Goal: Information Seeking & Learning: Check status

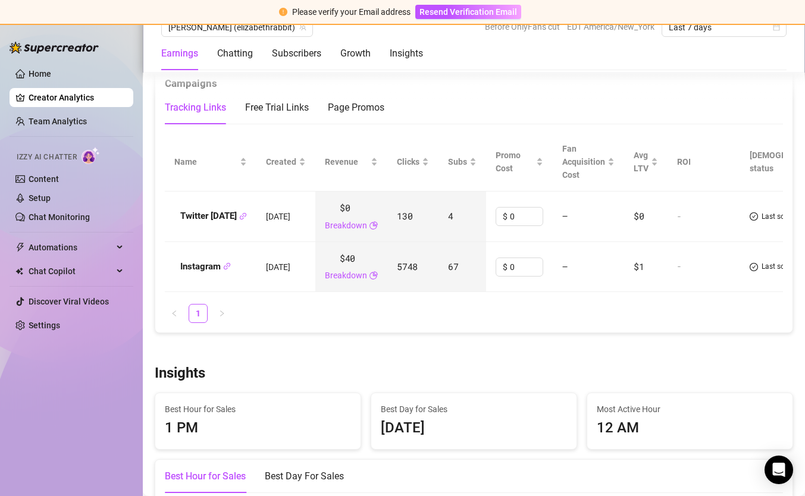
scroll to position [1349, 0]
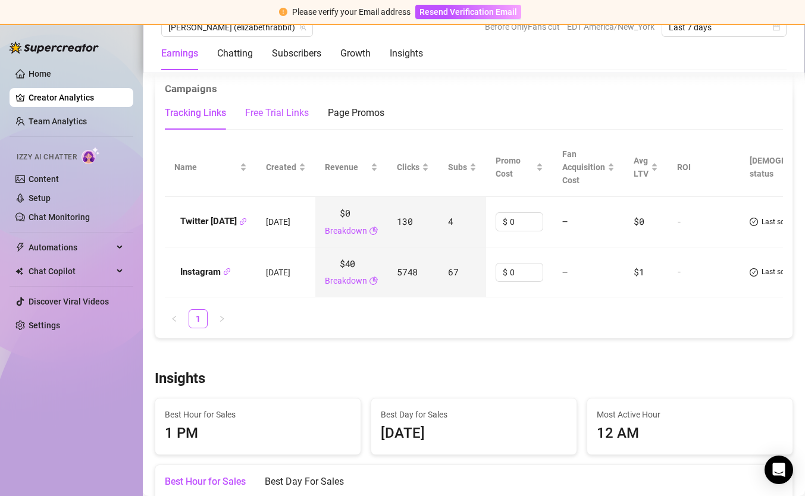
click at [302, 116] on div "Free Trial Links" at bounding box center [277, 113] width 64 height 14
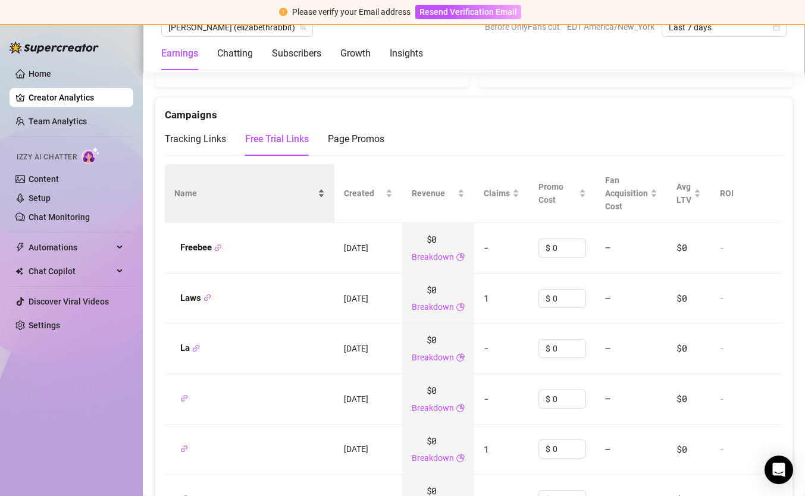
scroll to position [1311, 0]
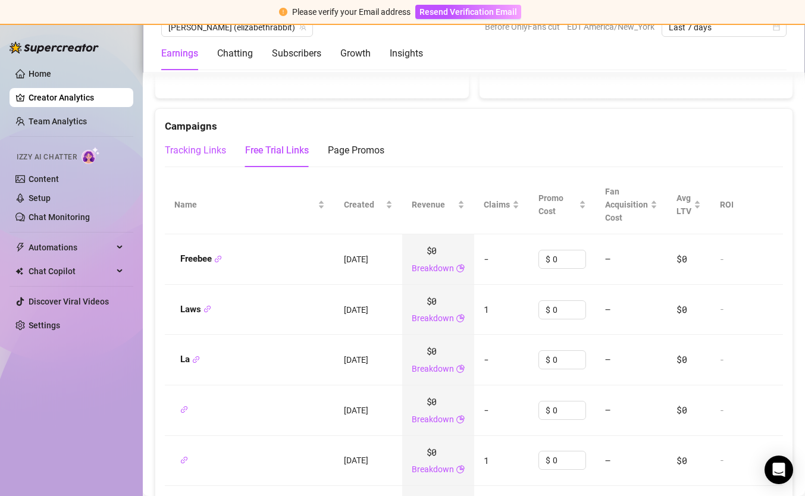
click at [209, 150] on div "Tracking Links" at bounding box center [195, 150] width 61 height 14
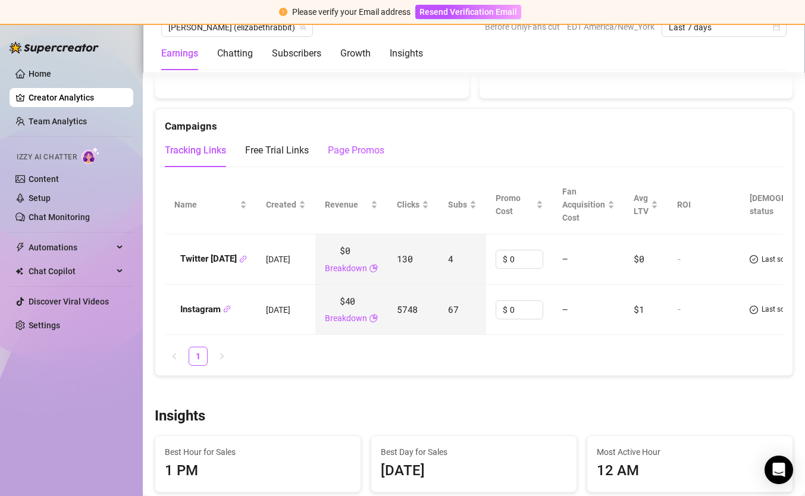
click at [374, 148] on div "Page Promos" at bounding box center [356, 150] width 57 height 14
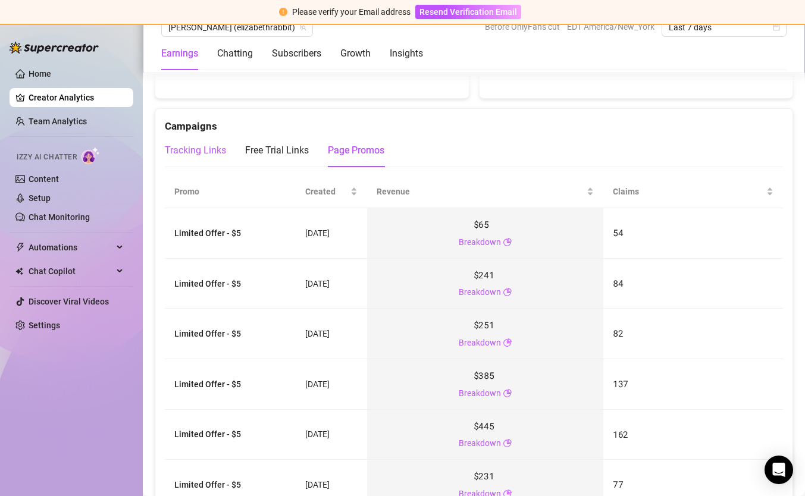
click at [186, 150] on div "Tracking Links" at bounding box center [195, 150] width 61 height 14
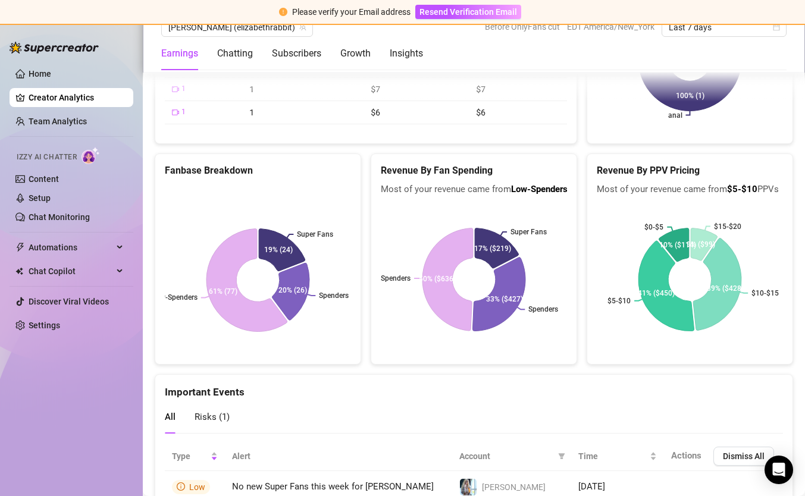
scroll to position [2097, 0]
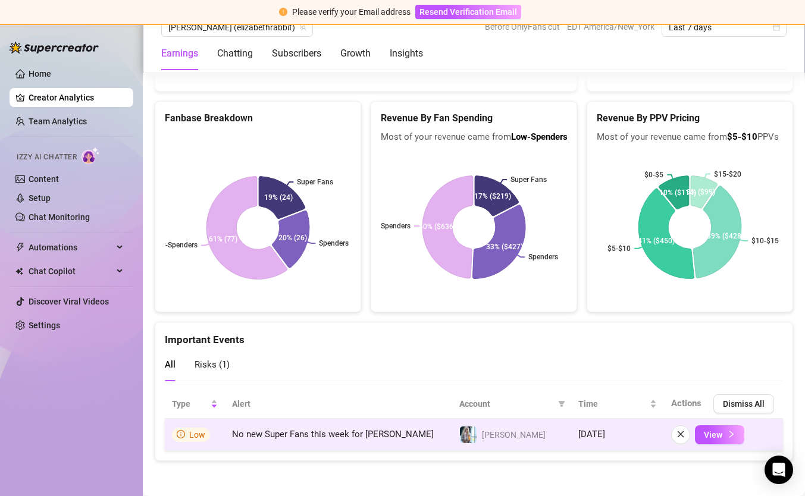
click at [353, 440] on td "No new Super Fans this week for Elizabeth" at bounding box center [338, 435] width 227 height 32
click at [714, 431] on span "View" at bounding box center [713, 435] width 18 height 10
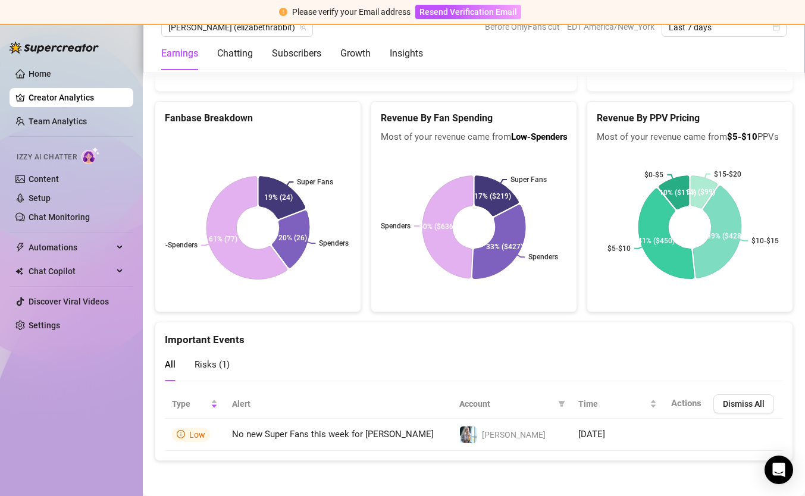
click at [216, 368] on span "Risks ( 1 )" at bounding box center [211, 364] width 35 height 11
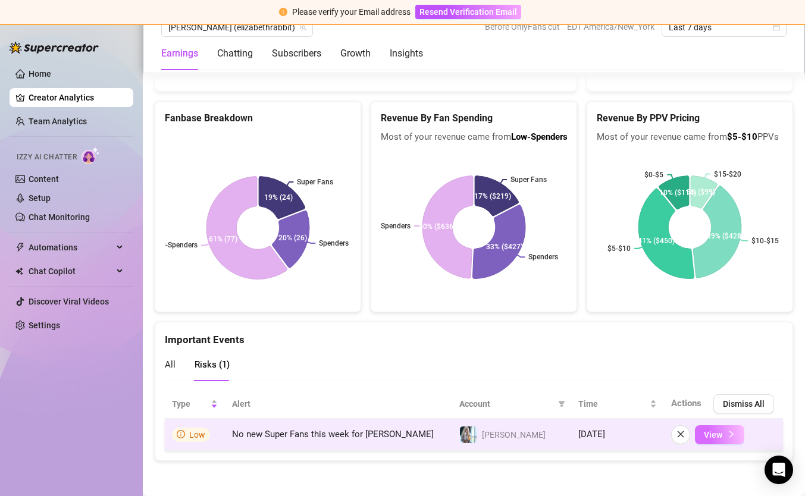
click at [718, 431] on span "View" at bounding box center [713, 435] width 18 height 10
click at [727, 434] on icon "right" at bounding box center [731, 434] width 8 height 8
click at [728, 432] on icon "right" at bounding box center [731, 434] width 8 height 8
click at [362, 436] on span "No new Super Fans this week for Elizabeth" at bounding box center [333, 434] width 202 height 11
click at [192, 437] on span "Low" at bounding box center [197, 435] width 16 height 10
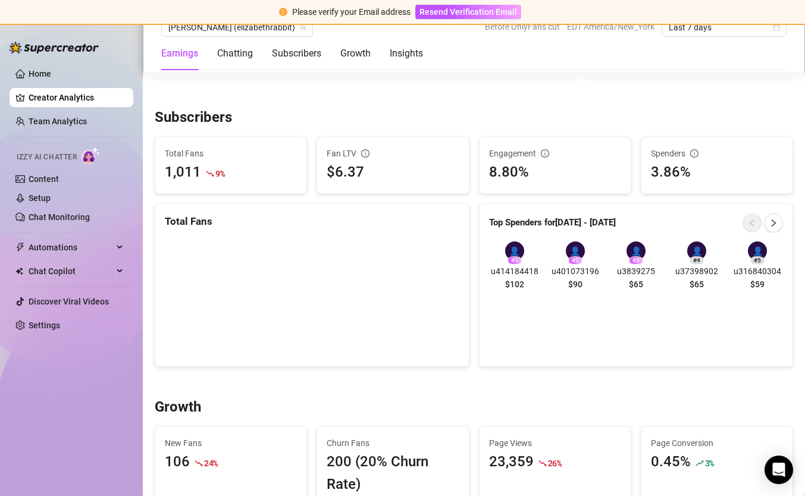
scroll to position [692, 0]
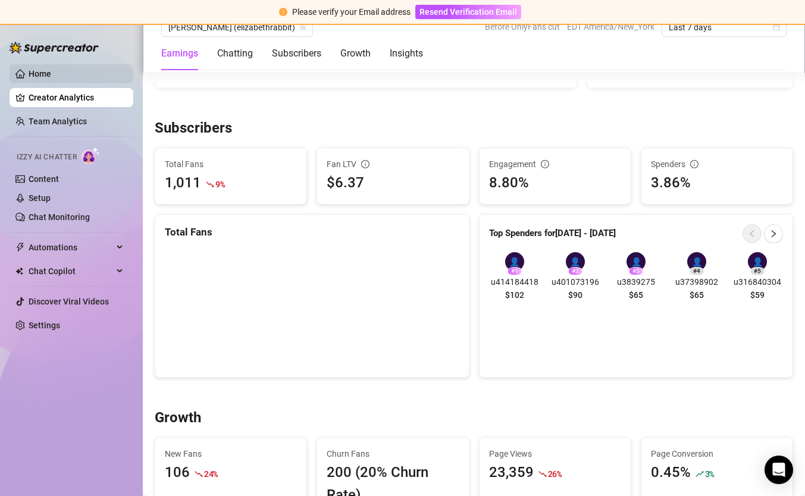
click at [43, 69] on link "Home" at bounding box center [40, 74] width 23 height 10
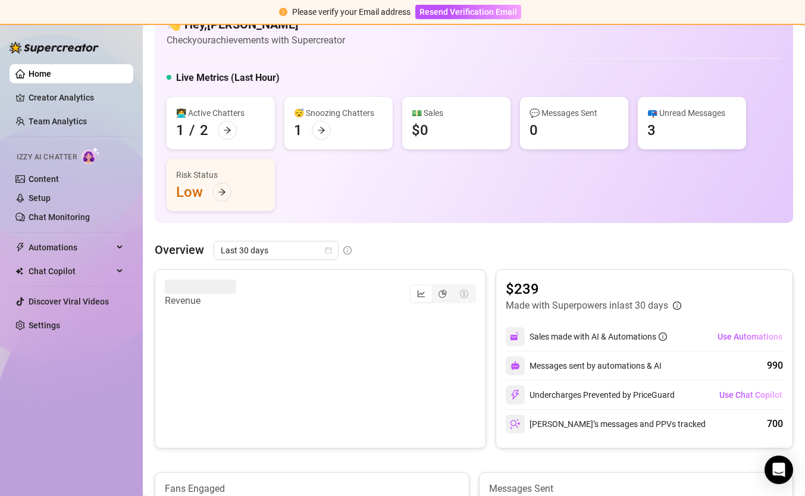
scroll to position [30, 0]
click at [220, 196] on icon "arrow-right" at bounding box center [222, 193] width 8 height 8
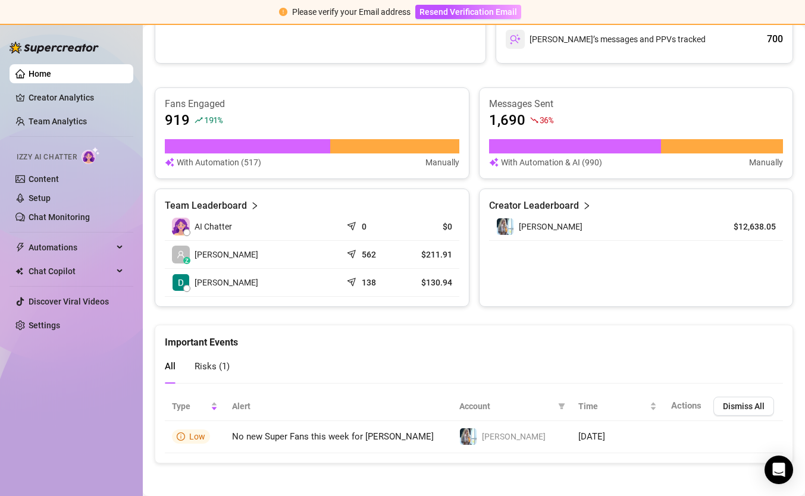
scroll to position [419, 0]
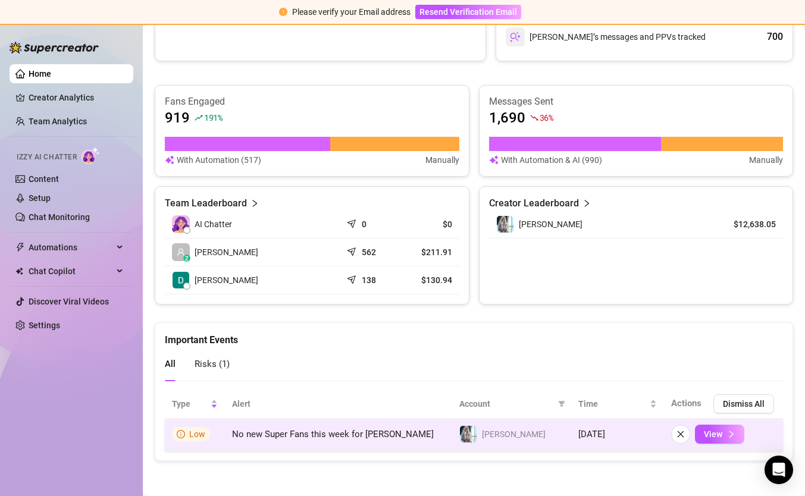
click at [304, 425] on td "No new Super Fans this week for Elizabeth" at bounding box center [338, 435] width 227 height 32
click at [714, 433] on span "View" at bounding box center [713, 434] width 18 height 10
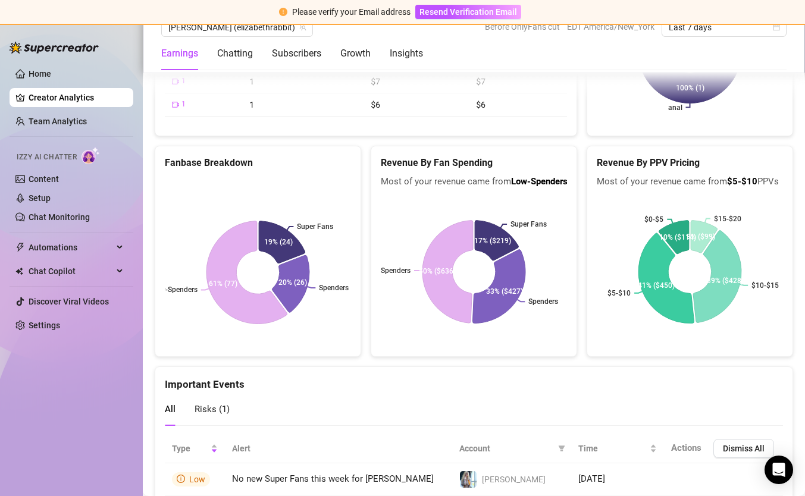
scroll to position [2097, 0]
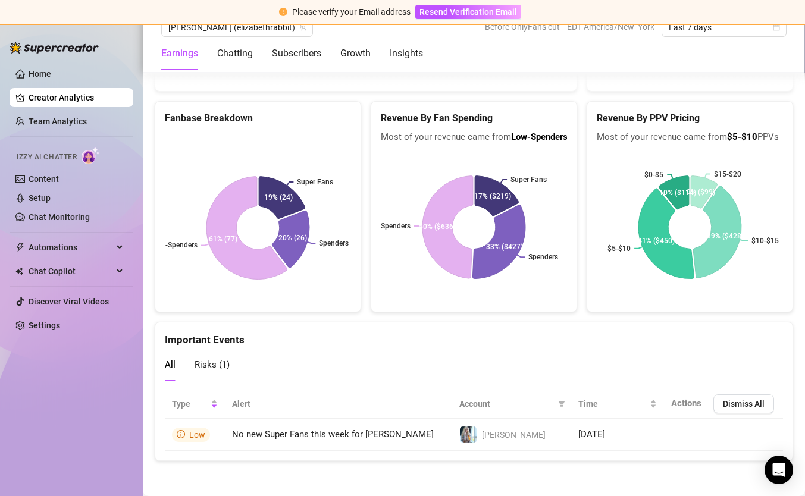
click at [206, 364] on span "Risks ( 1 )" at bounding box center [211, 364] width 35 height 11
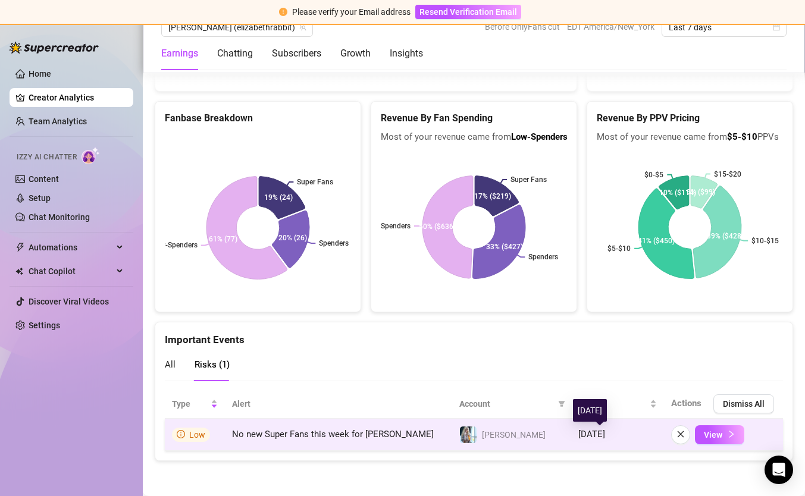
click at [604, 432] on span "2 days ago" at bounding box center [591, 434] width 27 height 11
click at [195, 430] on span "Low" at bounding box center [197, 435] width 16 height 10
click at [178, 433] on icon "info-circle" at bounding box center [181, 434] width 8 height 8
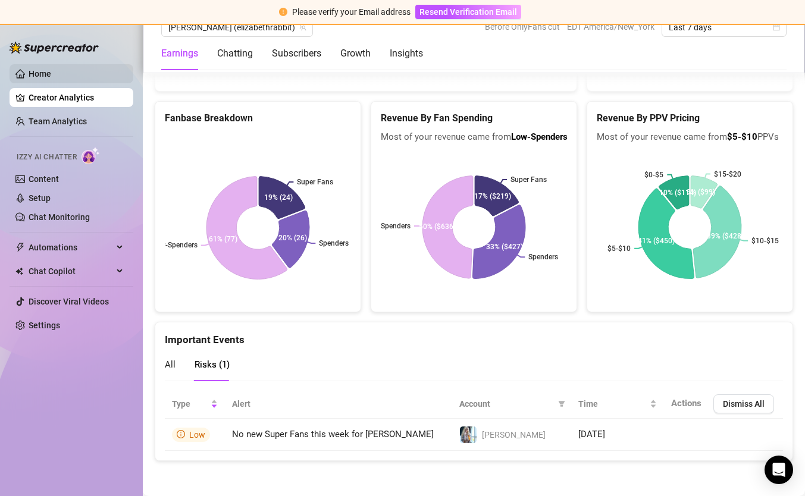
click at [43, 79] on link "Home" at bounding box center [40, 74] width 23 height 10
